Goal: Task Accomplishment & Management: Manage account settings

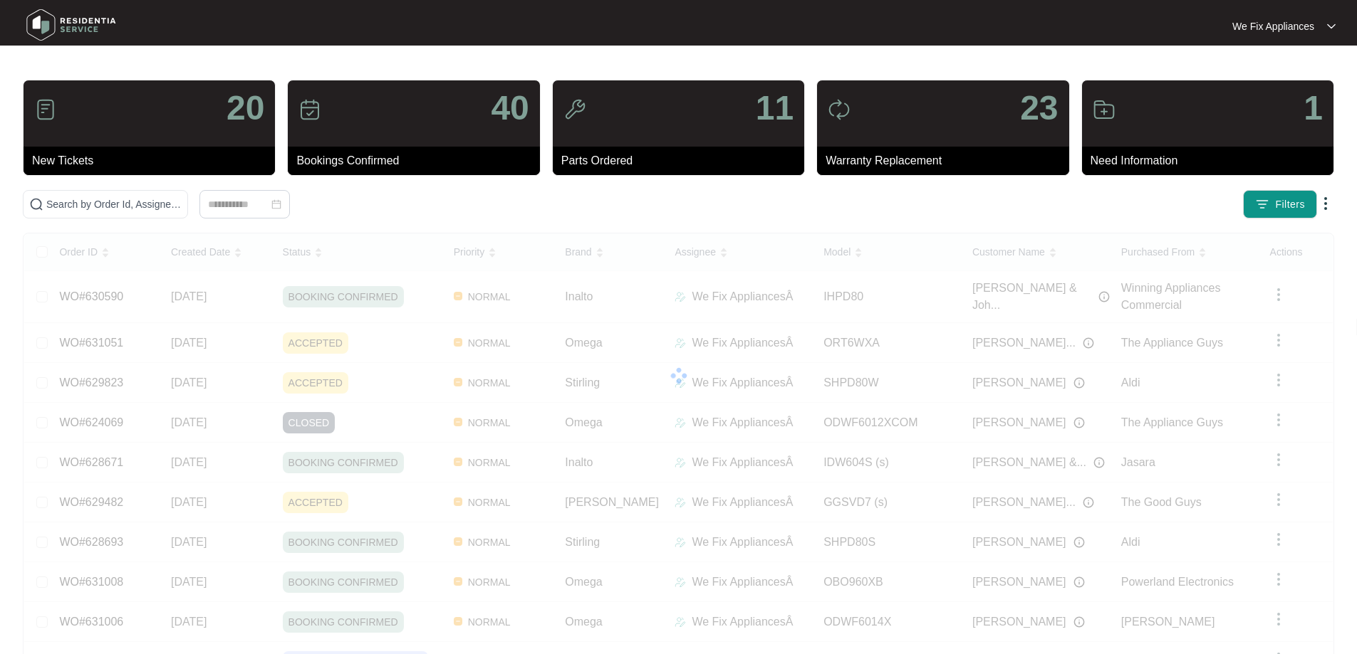
scroll to position [90, 0]
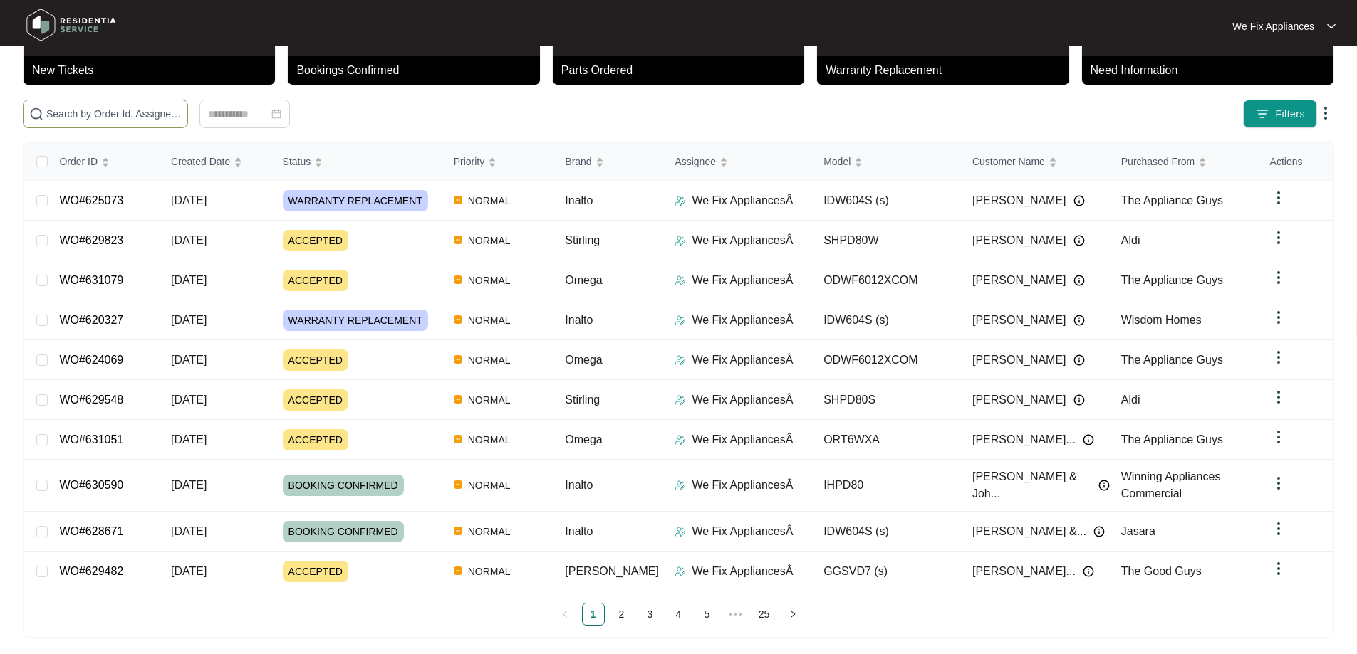
paste input "628113"
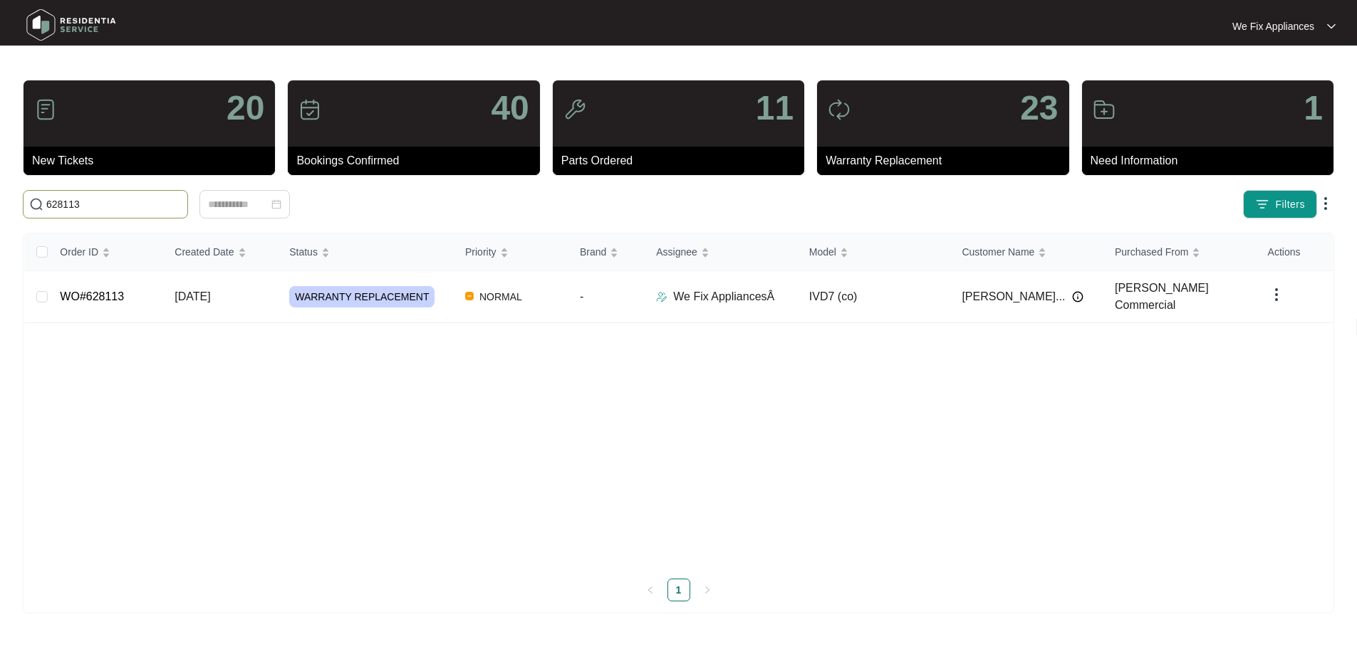
scroll to position [0, 0]
type input "628113"
click at [101, 291] on link "WO#628113" at bounding box center [93, 297] width 64 height 12
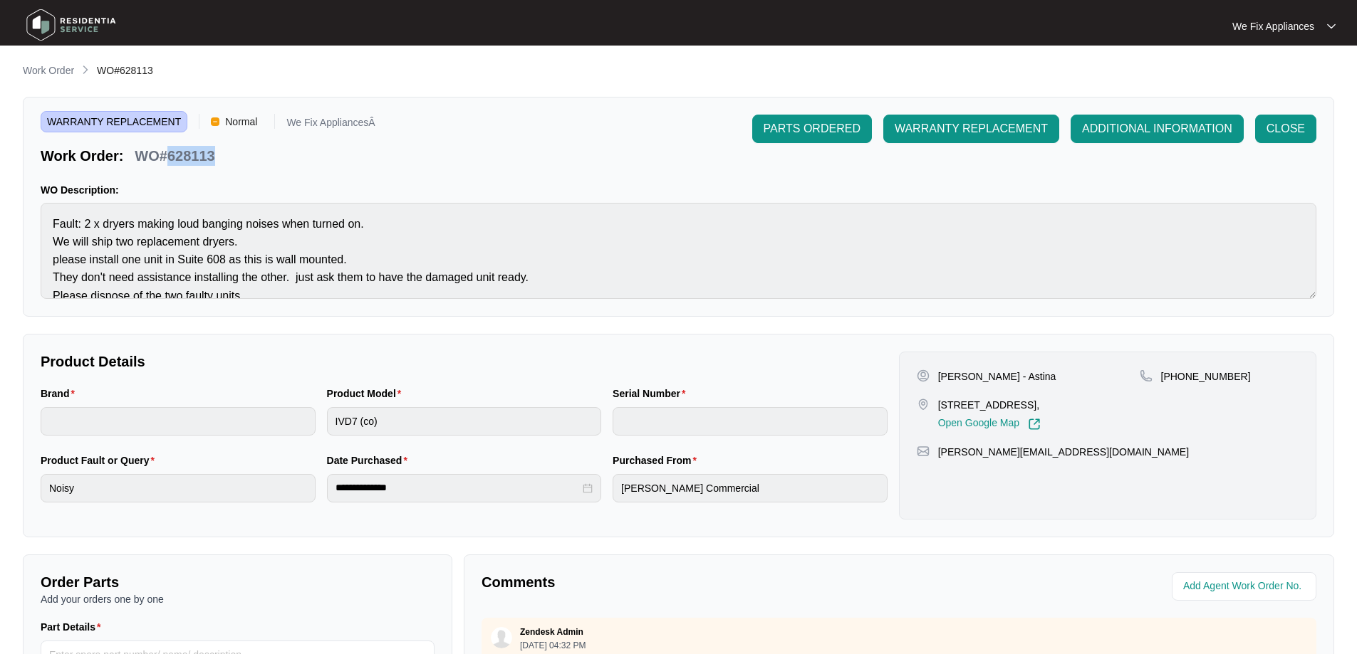
drag, startPoint x: 219, startPoint y: 155, endPoint x: 165, endPoint y: 155, distance: 54.8
click at [165, 155] on div "WO#628113" at bounding box center [174, 153] width 91 height 25
copy p "628113"
click at [90, 26] on img at bounding box center [71, 25] width 100 height 43
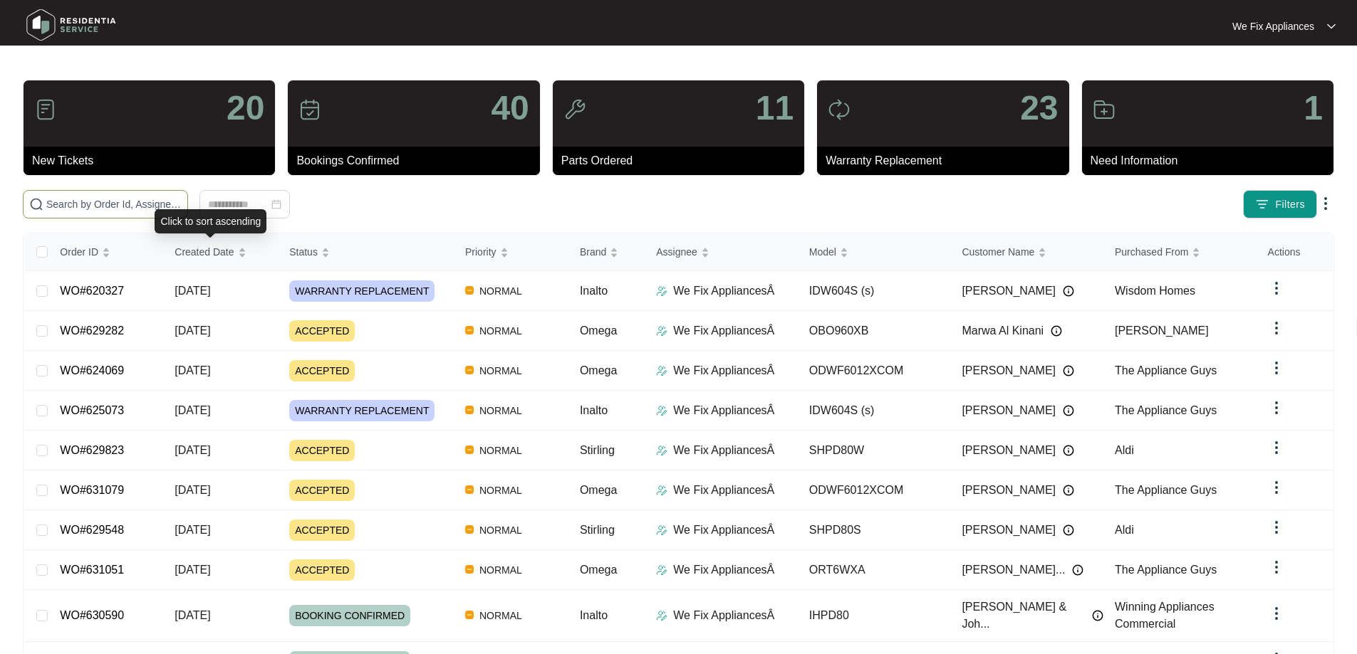
drag, startPoint x: 170, startPoint y: 244, endPoint x: 221, endPoint y: 202, distance: 65.7
paste input "629282"
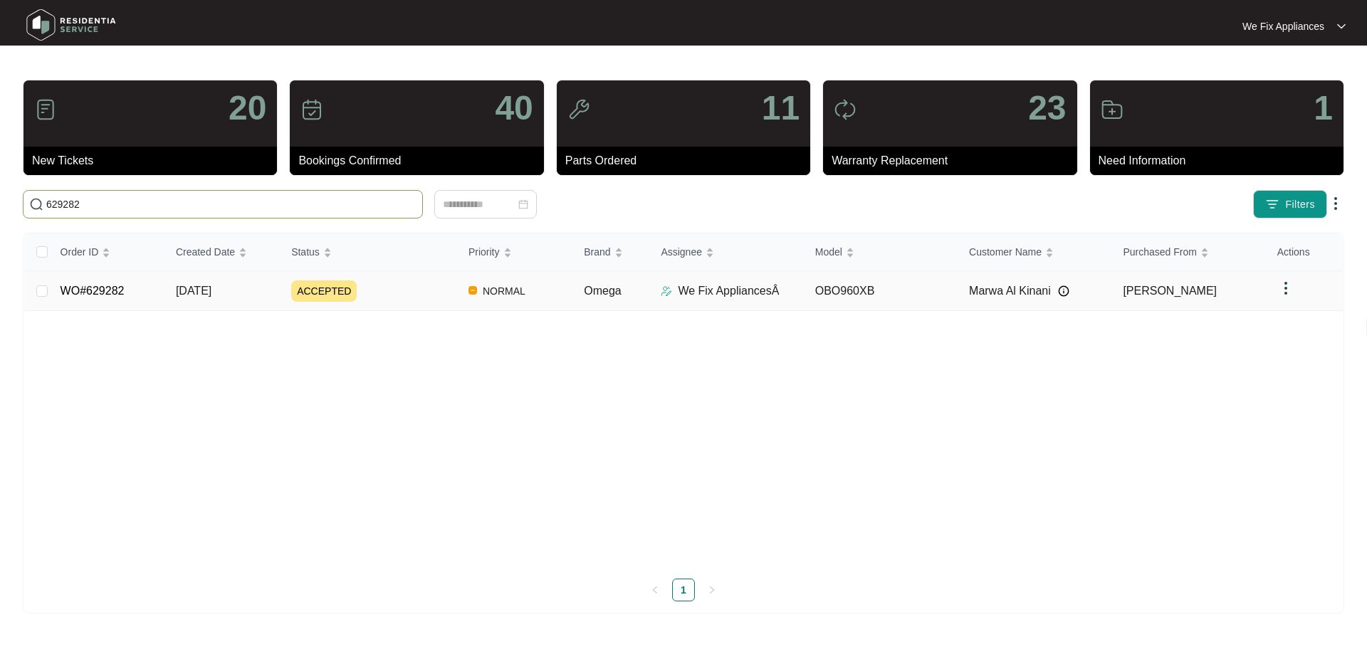
type input "629282"
click at [92, 288] on link "WO#629282" at bounding box center [93, 291] width 64 height 12
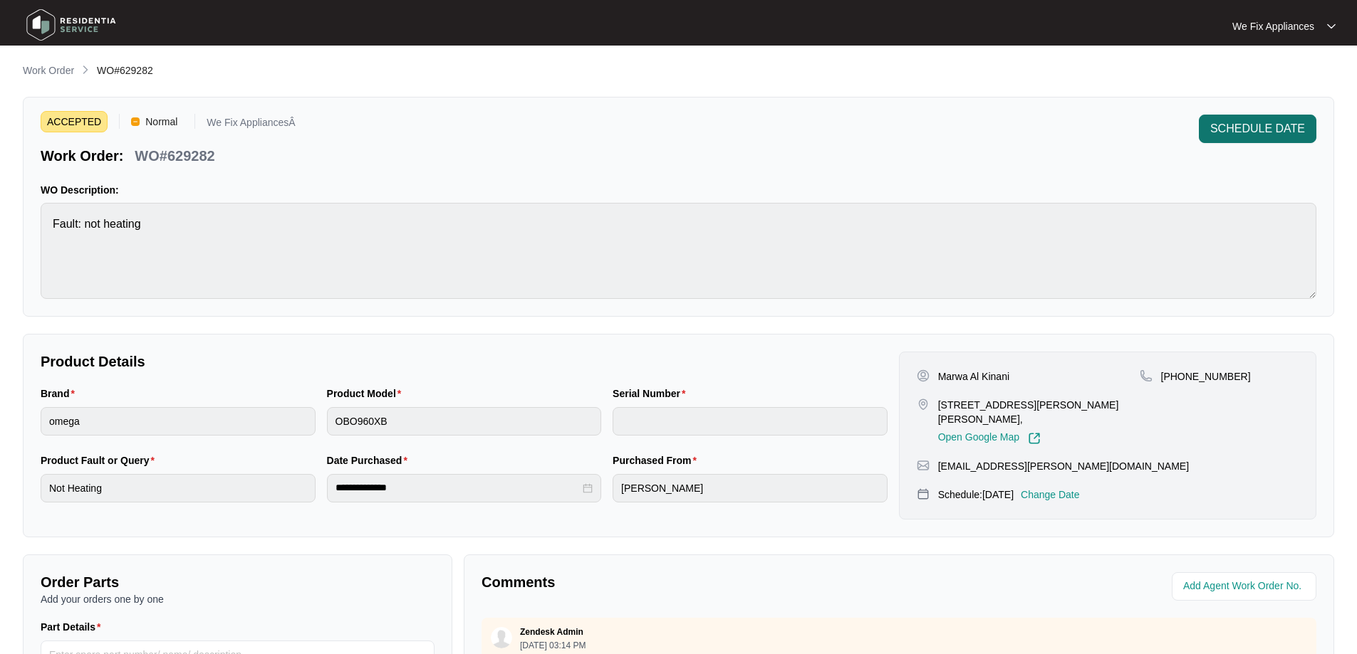
click at [1285, 135] on span "SCHEDULE DATE" at bounding box center [1257, 128] width 95 height 17
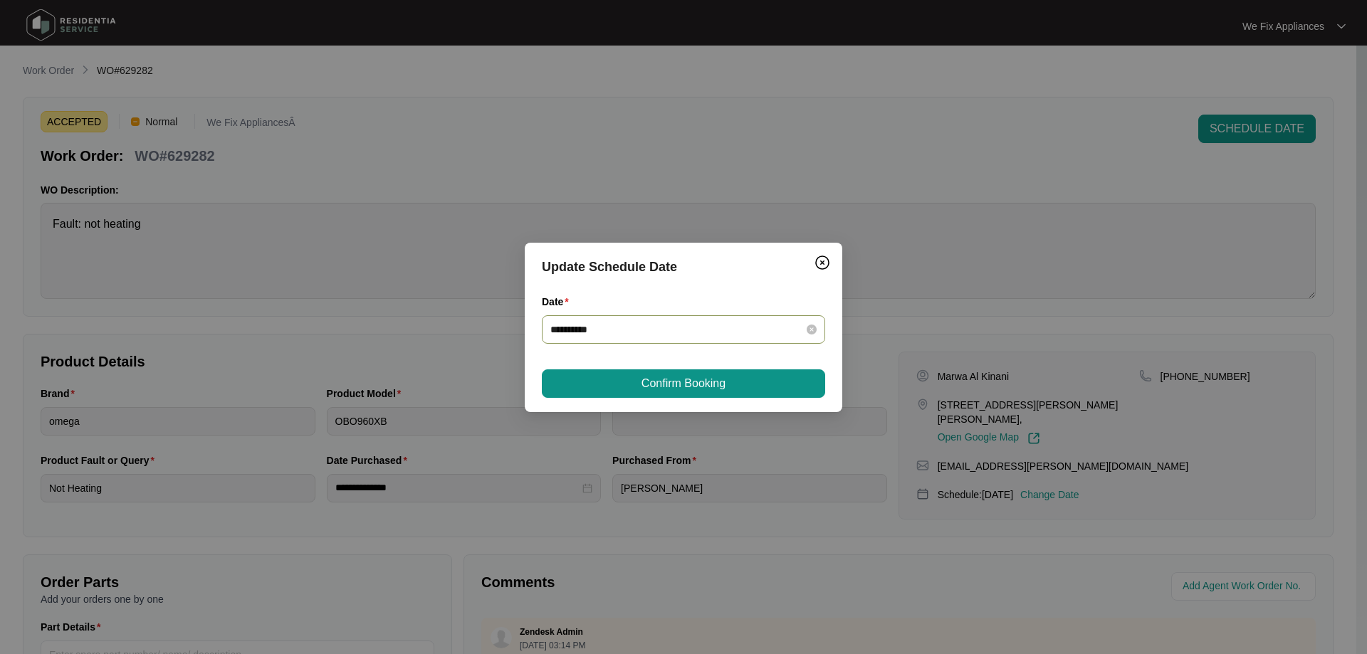
click at [694, 328] on input "**********" at bounding box center [674, 330] width 249 height 16
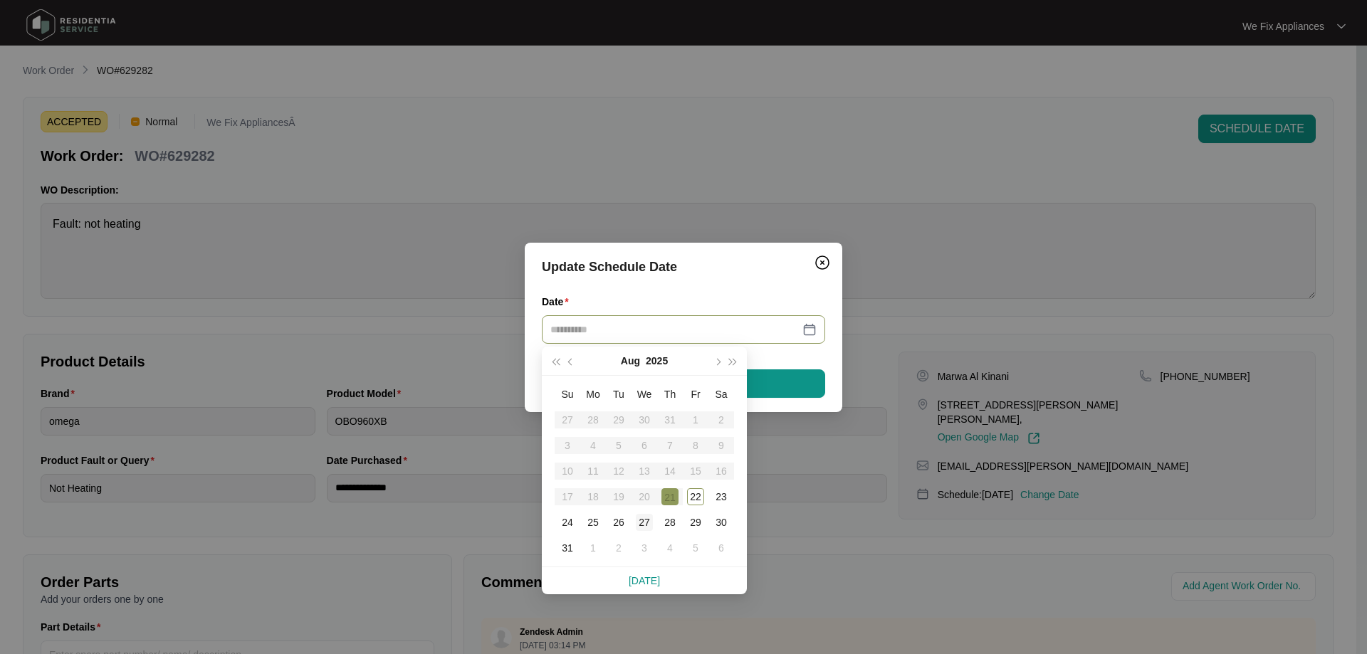
type input "**********"
click at [644, 527] on div "27" at bounding box center [644, 522] width 17 height 17
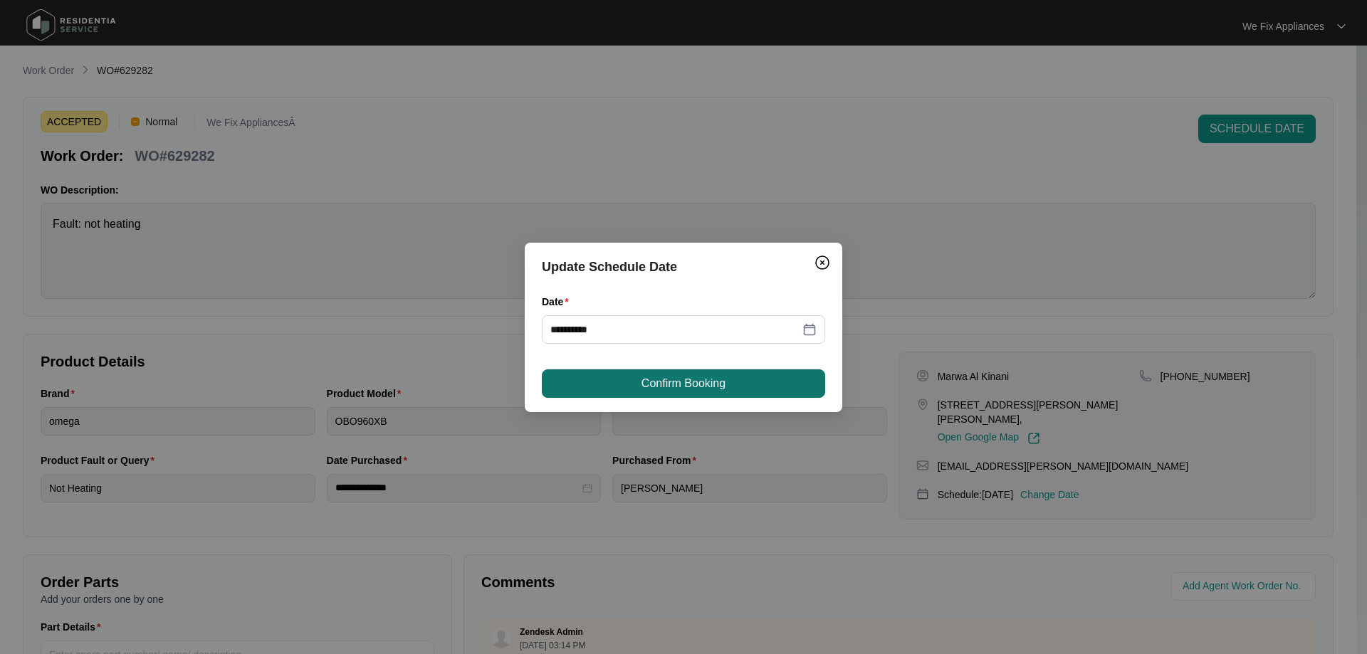
click at [699, 380] on span "Confirm Booking" at bounding box center [684, 383] width 84 height 17
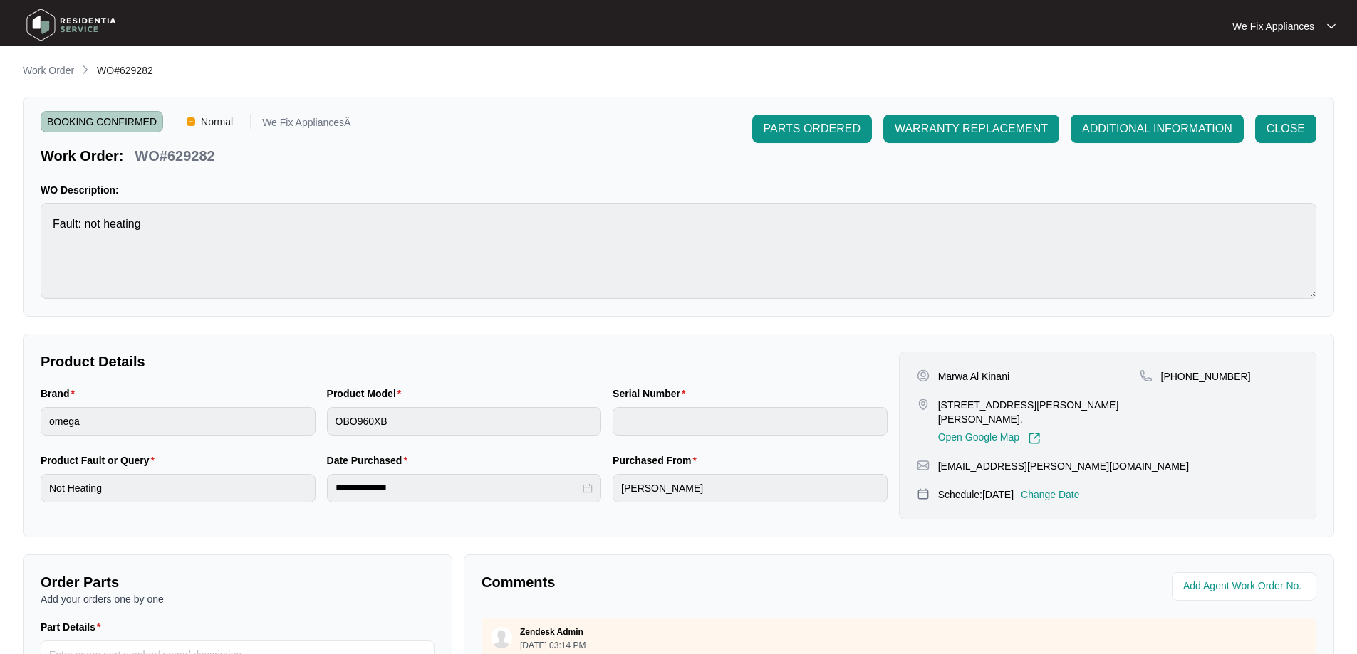
click at [94, 18] on img at bounding box center [71, 25] width 100 height 43
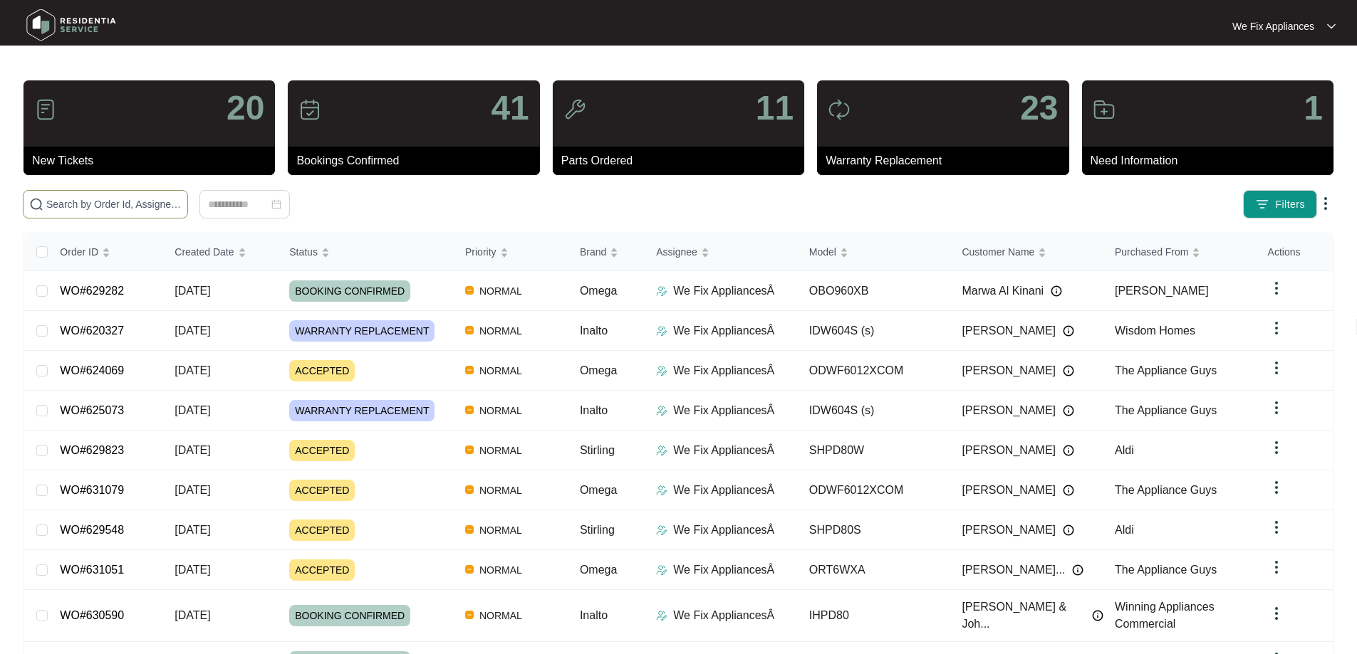
click at [115, 202] on input "text" at bounding box center [113, 205] width 135 height 16
paste input "631079"
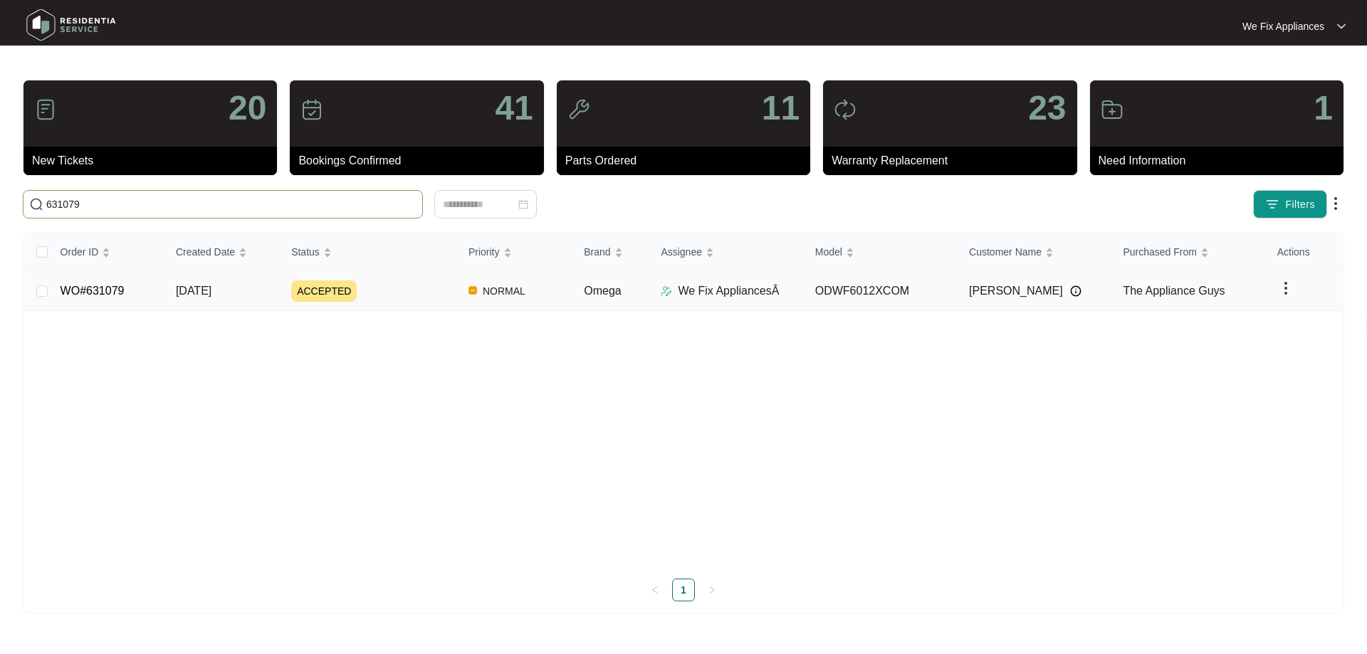
type input "631079"
click at [101, 293] on link "WO#631079" at bounding box center [93, 291] width 64 height 12
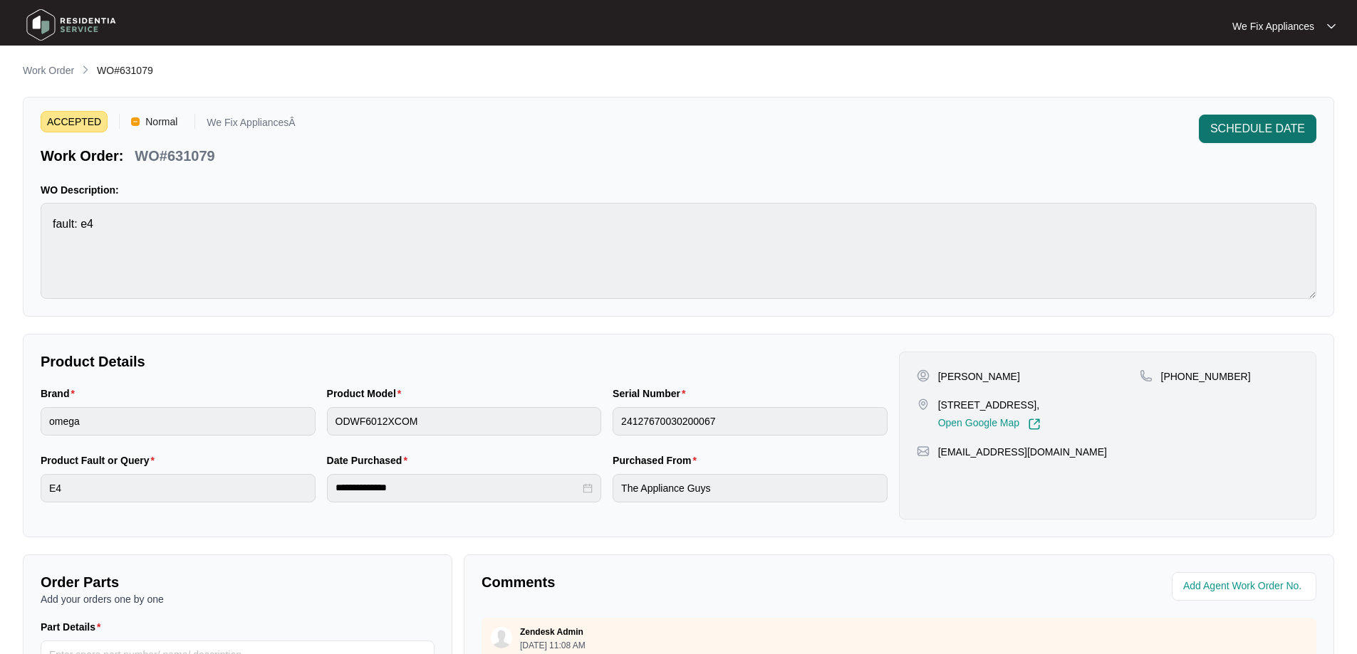
click at [1262, 116] on button "SCHEDULE DATE" at bounding box center [1258, 129] width 118 height 28
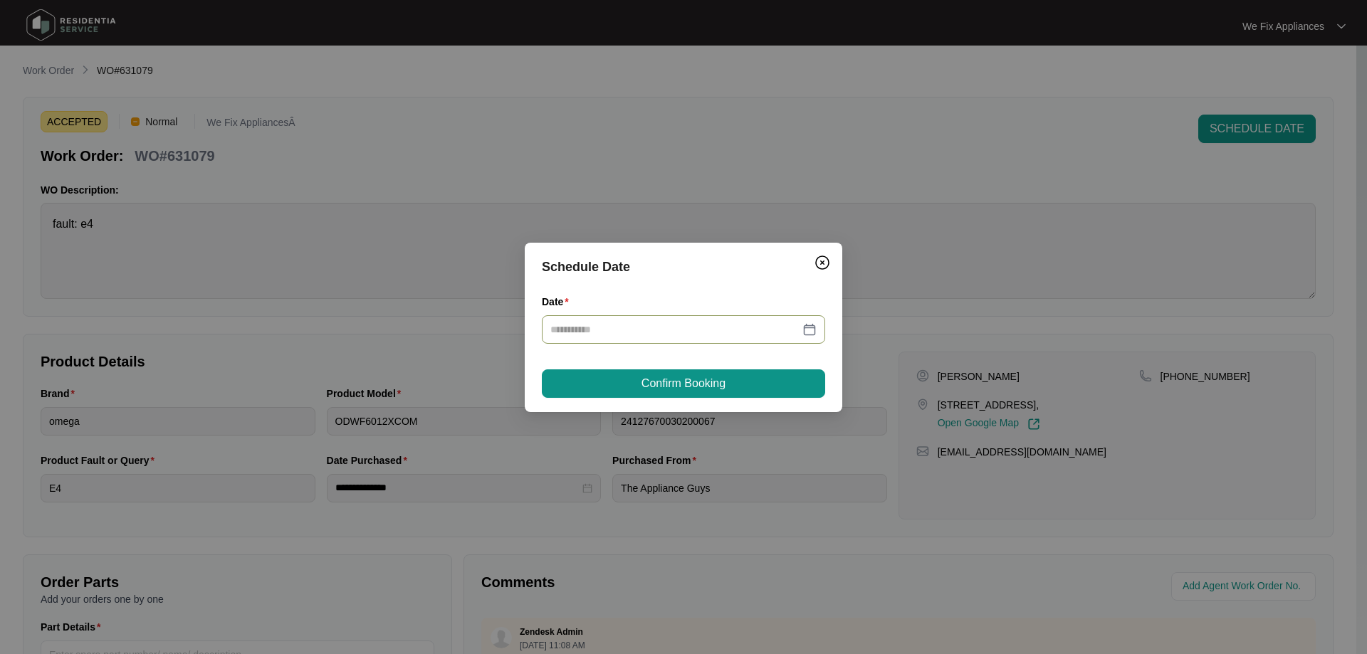
click at [702, 319] on div at bounding box center [683, 329] width 283 height 28
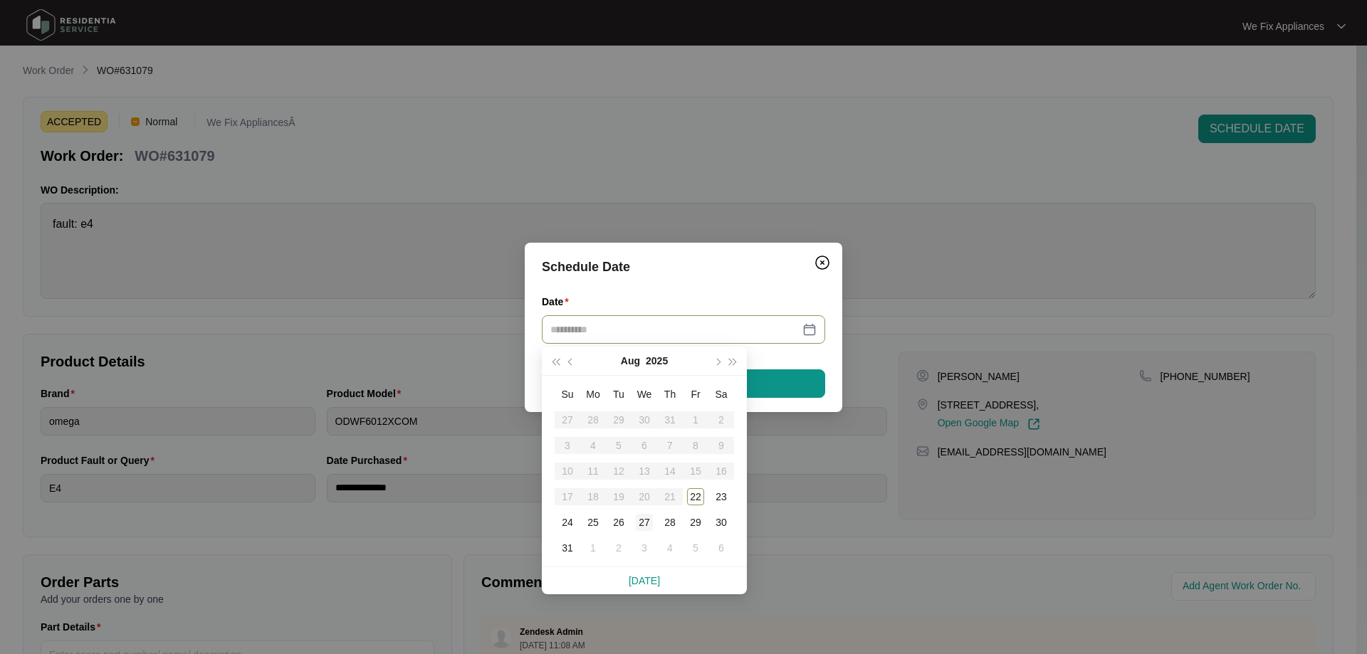
click at [648, 521] on div "27" at bounding box center [644, 522] width 17 height 17
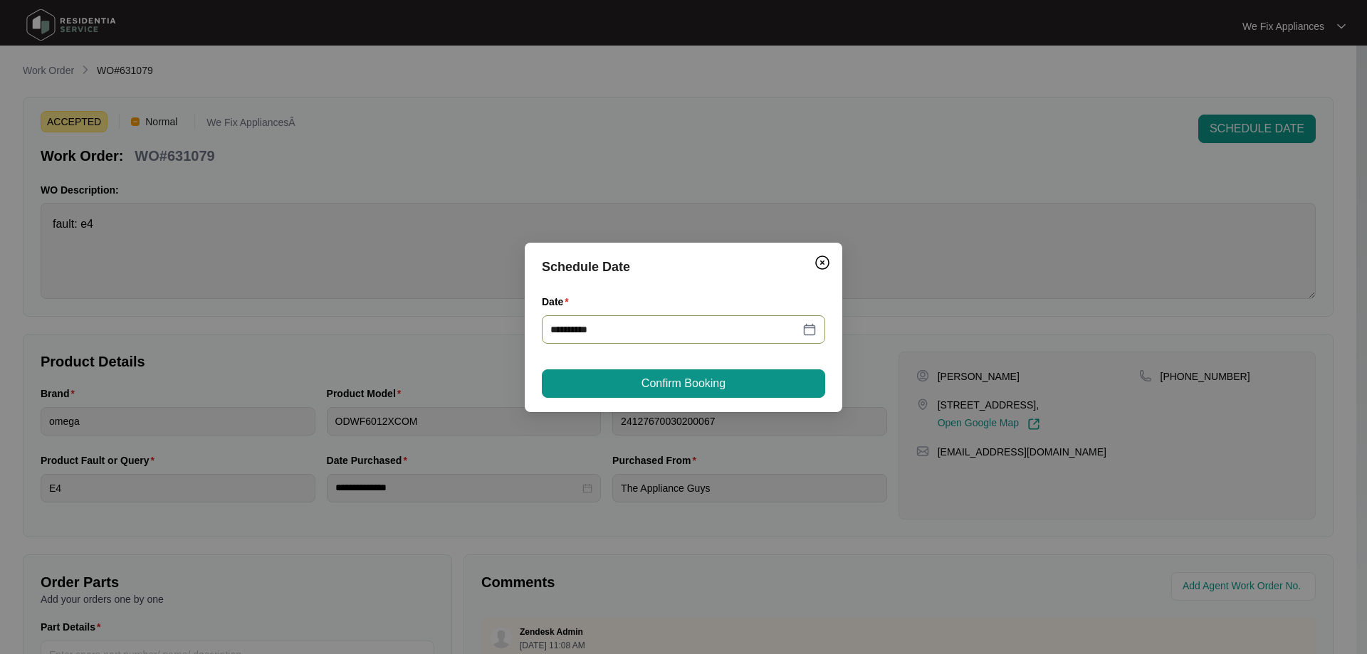
type input "**********"
click at [678, 392] on span "Confirm Booking" at bounding box center [684, 383] width 84 height 17
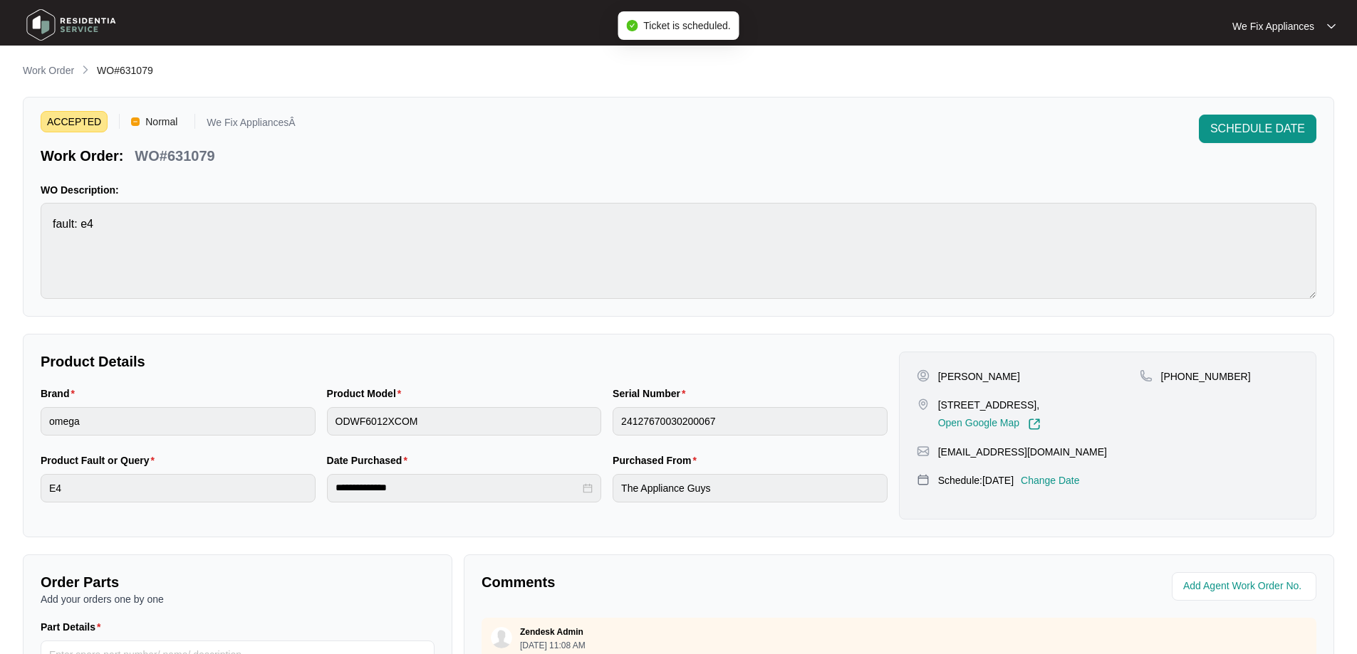
click at [84, 28] on img at bounding box center [71, 25] width 100 height 43
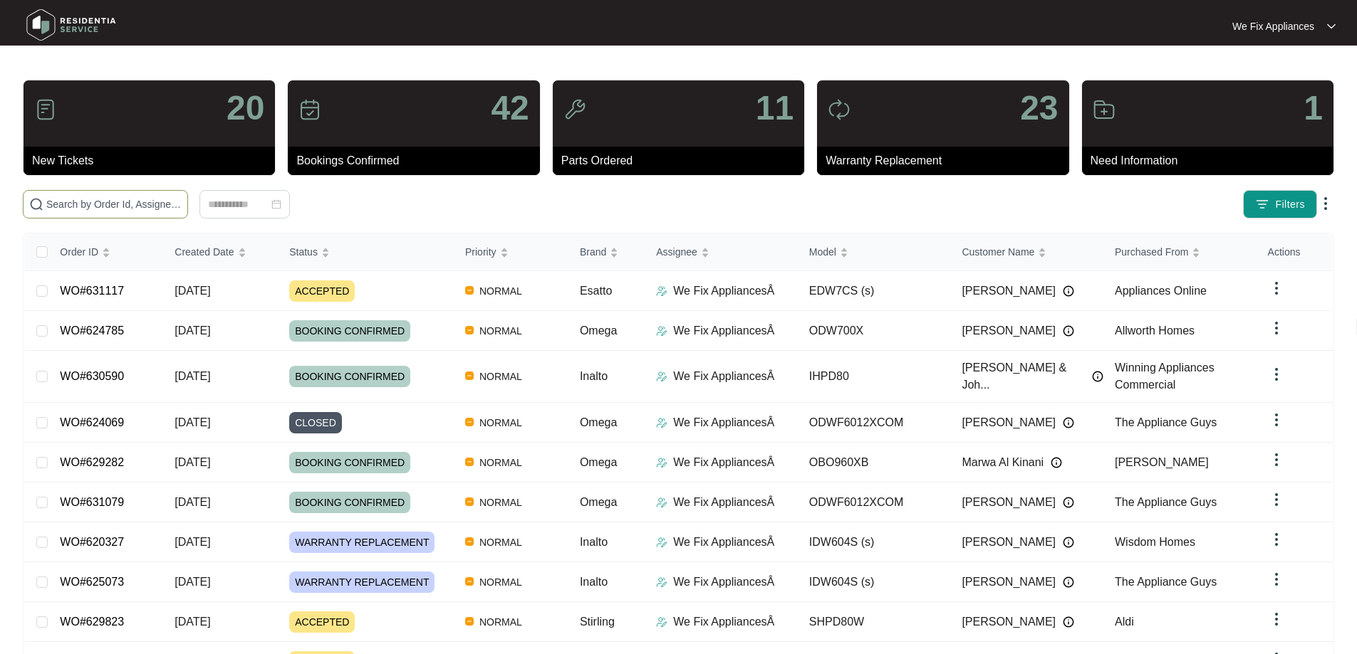
paste input "629472"
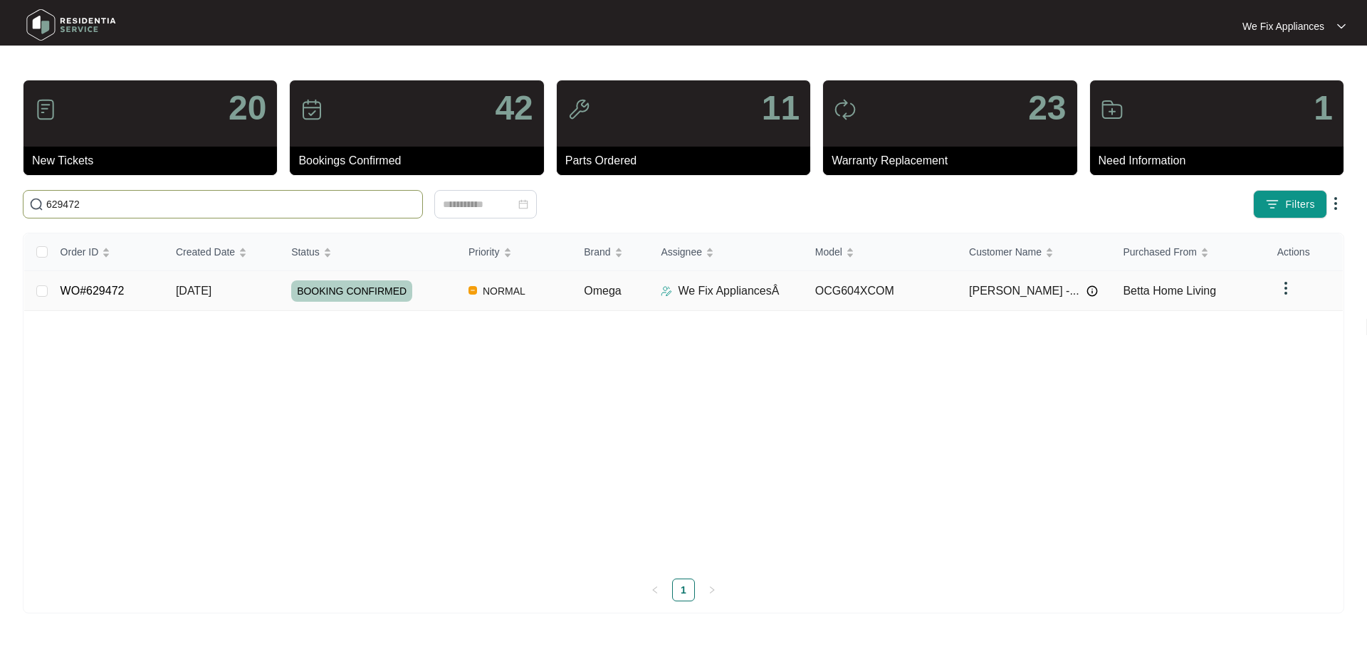
type input "629472"
click at [120, 287] on link "WO#629472" at bounding box center [93, 291] width 64 height 12
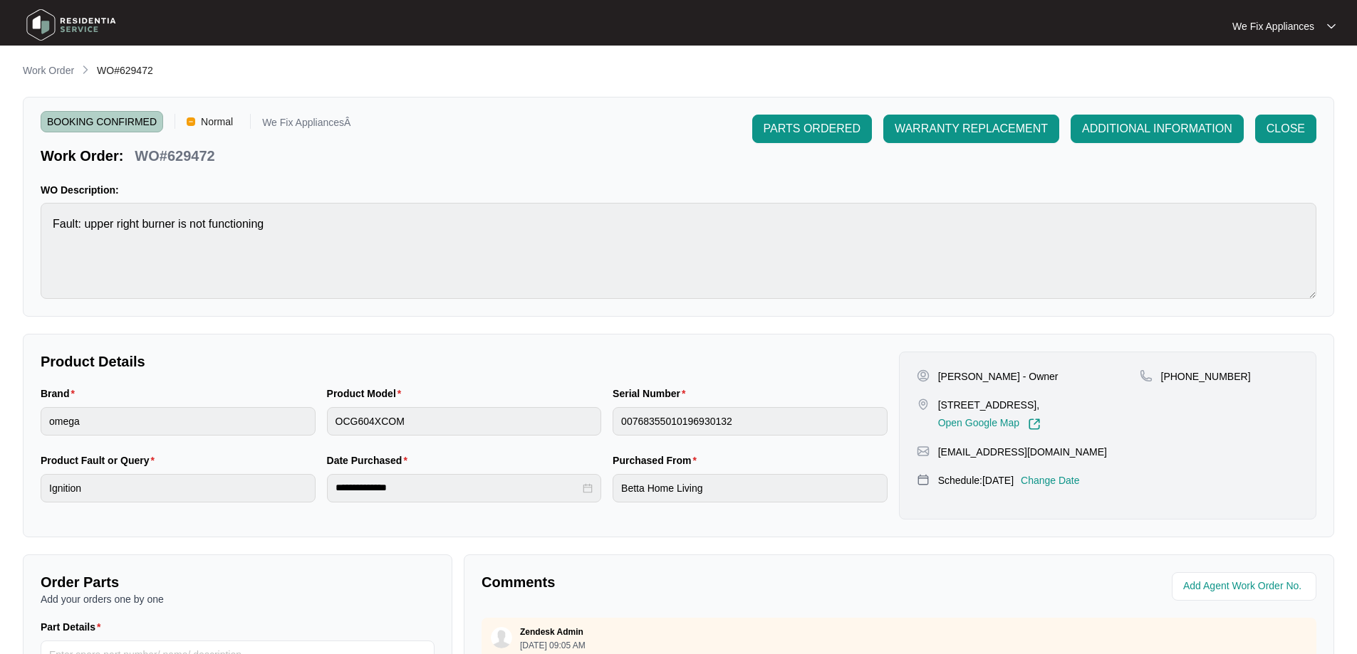
click at [1047, 495] on div "[PERSON_NAME] - Owner [STREET_ADDRESS], Open Google Map [PHONE_NUMBER] [EMAIL_A…" at bounding box center [1107, 436] width 417 height 168
click at [1061, 479] on p "Change Date" at bounding box center [1049, 481] width 59 height 14
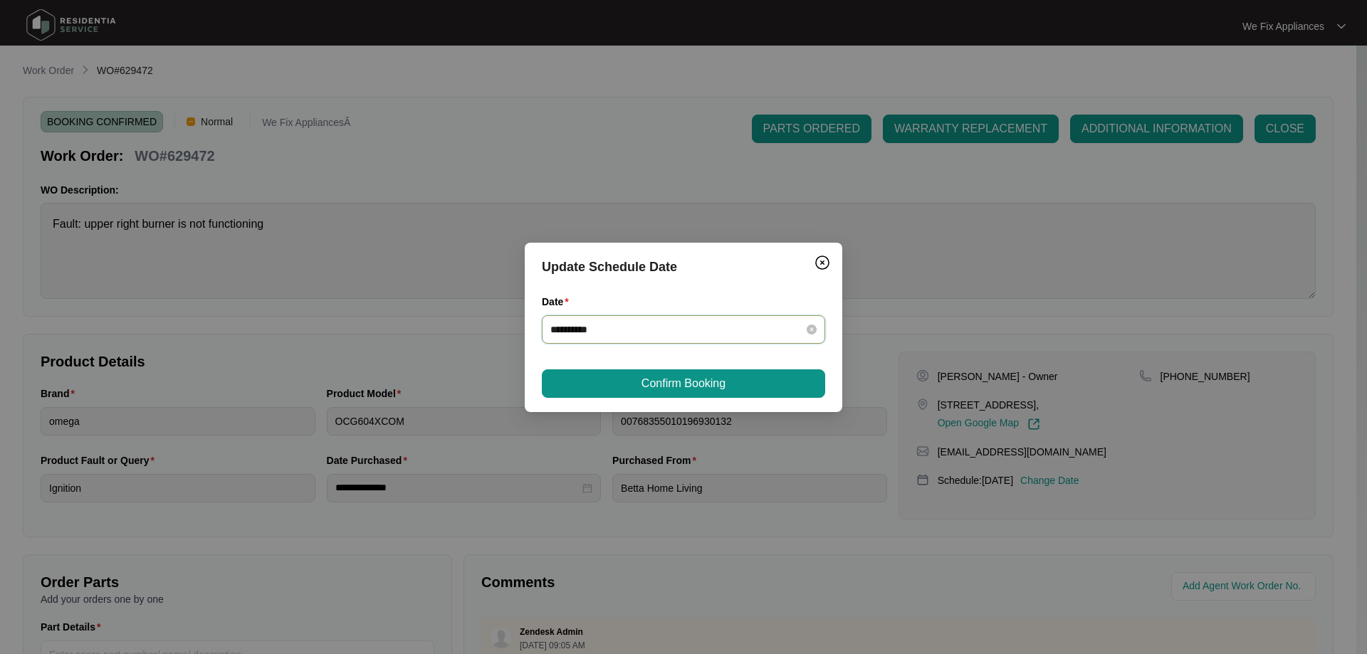
click at [628, 334] on input "**********" at bounding box center [674, 330] width 249 height 16
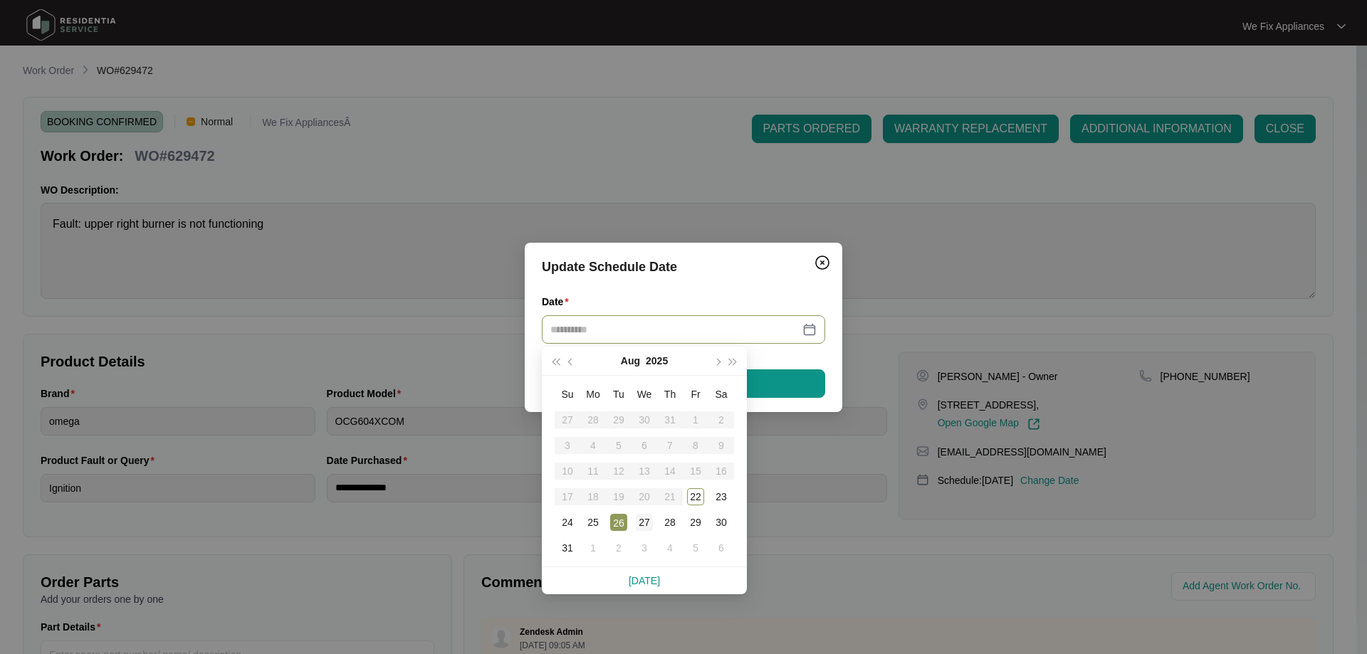
type input "**********"
click at [653, 518] on td "27" at bounding box center [645, 523] width 26 height 26
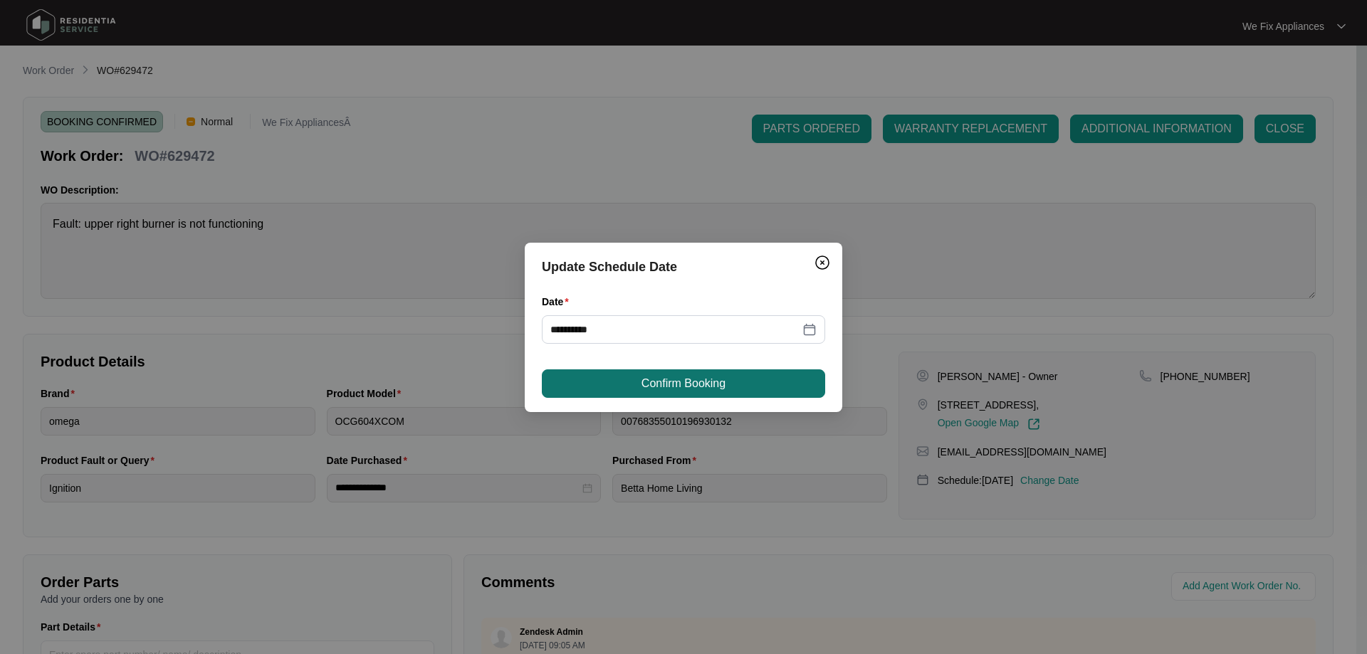
click at [725, 382] on span "Confirm Booking" at bounding box center [684, 383] width 84 height 17
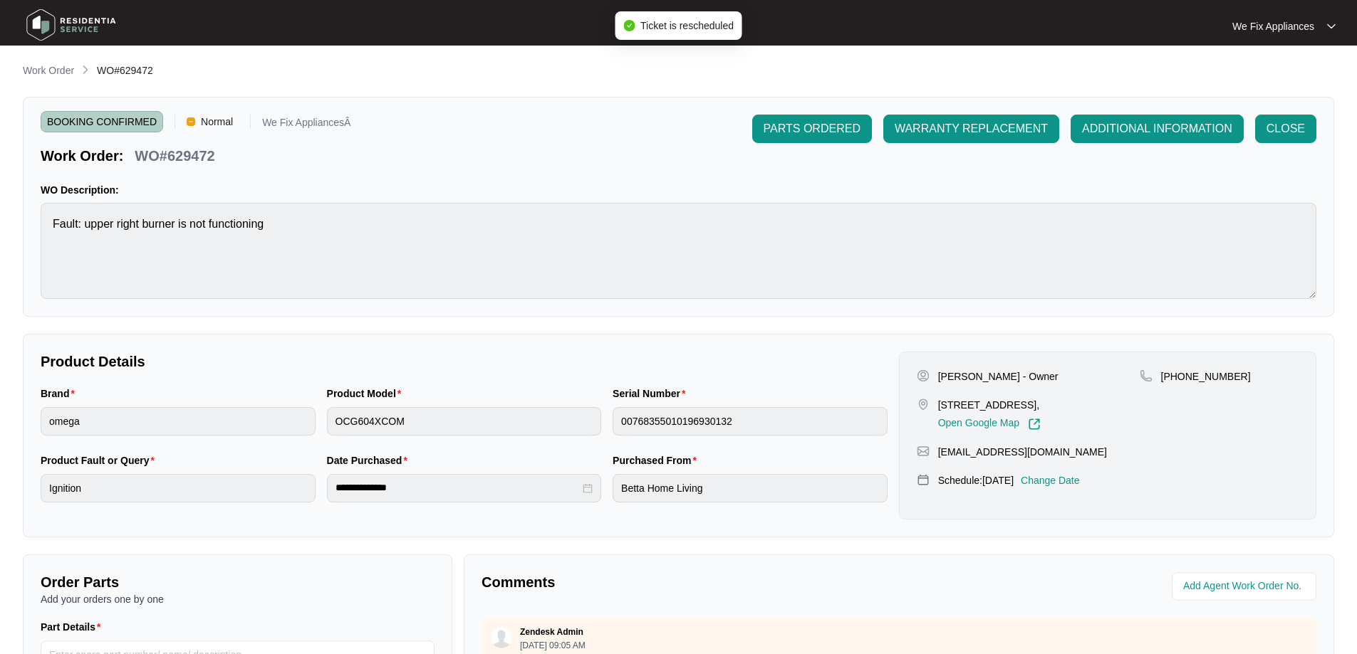
click at [79, 26] on img at bounding box center [71, 25] width 100 height 43
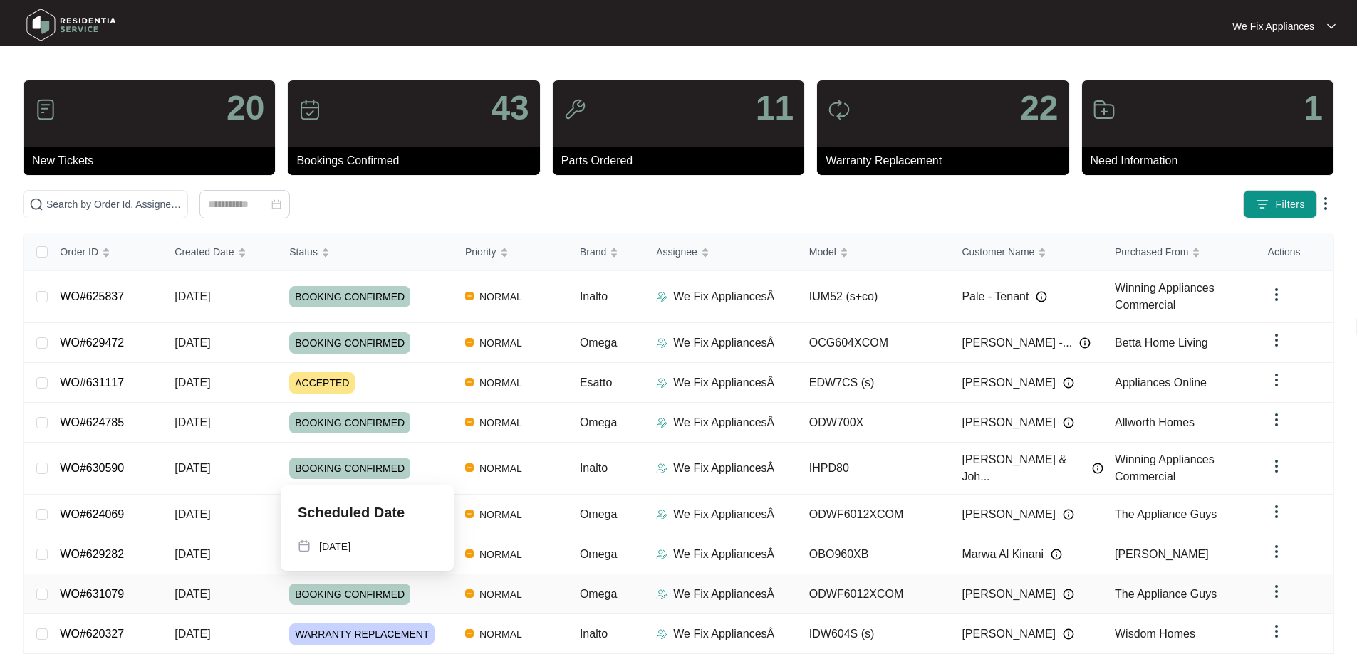
scroll to position [103, 0]
